Goal: Use online tool/utility: Utilize a website feature to perform a specific function

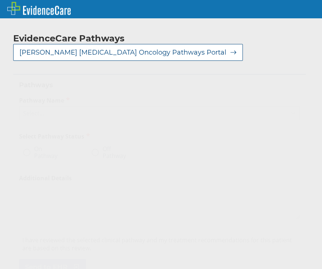
click at [110, 113] on div "Select..." at bounding box center [152, 113] width 267 height 12
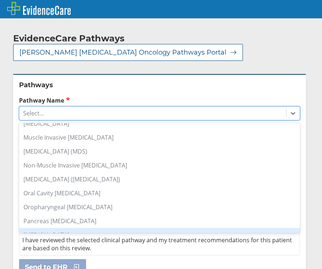
scroll to position [403, 0]
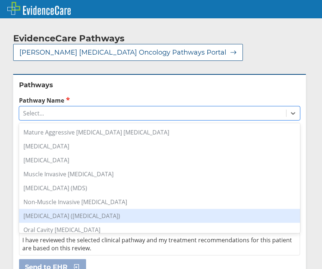
click at [114, 215] on div "[MEDICAL_DATA] ([MEDICAL_DATA])" at bounding box center [159, 216] width 281 height 14
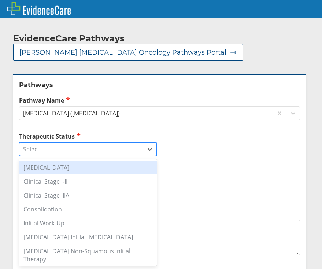
click at [114, 149] on div "Select..." at bounding box center [80, 149] width 123 height 12
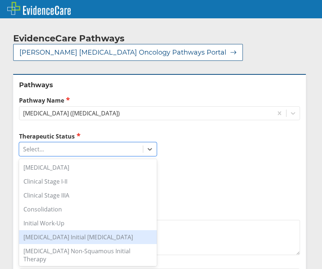
click at [116, 237] on div "[MEDICAL_DATA] Initial [MEDICAL_DATA]" at bounding box center [88, 237] width 138 height 14
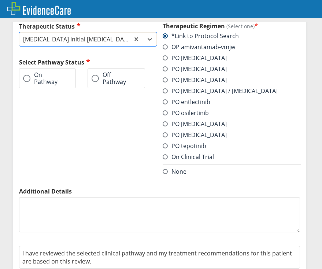
scroll to position [73, 0]
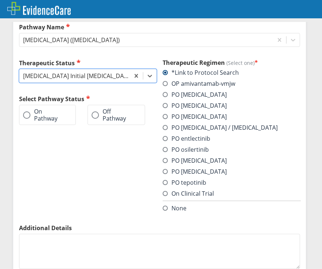
click at [39, 115] on label "On Pathway" at bounding box center [43, 115] width 41 height 14
click at [0, 0] on input "On Pathway" at bounding box center [0, 0] width 0 height 0
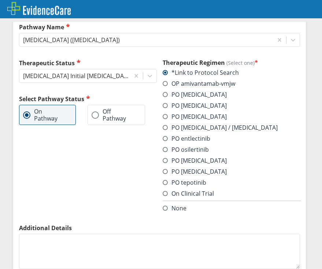
scroll to position [138, 0]
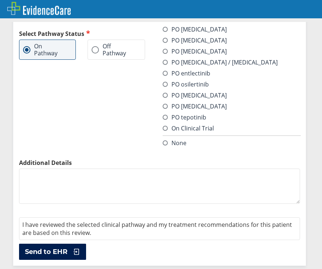
click at [60, 250] on span "Send to EHR" at bounding box center [46, 251] width 42 height 9
